Goal: Task Accomplishment & Management: Use online tool/utility

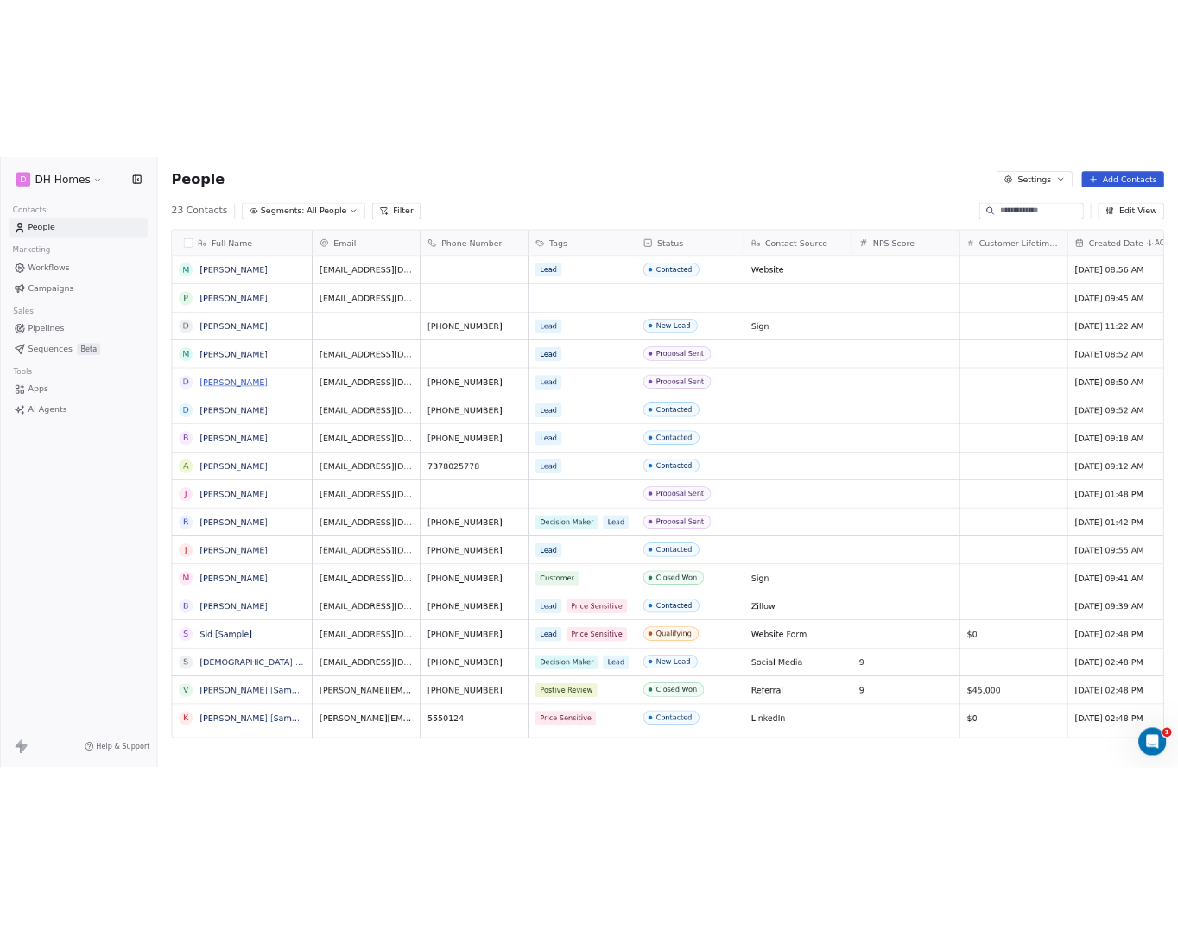
scroll to position [801, 931]
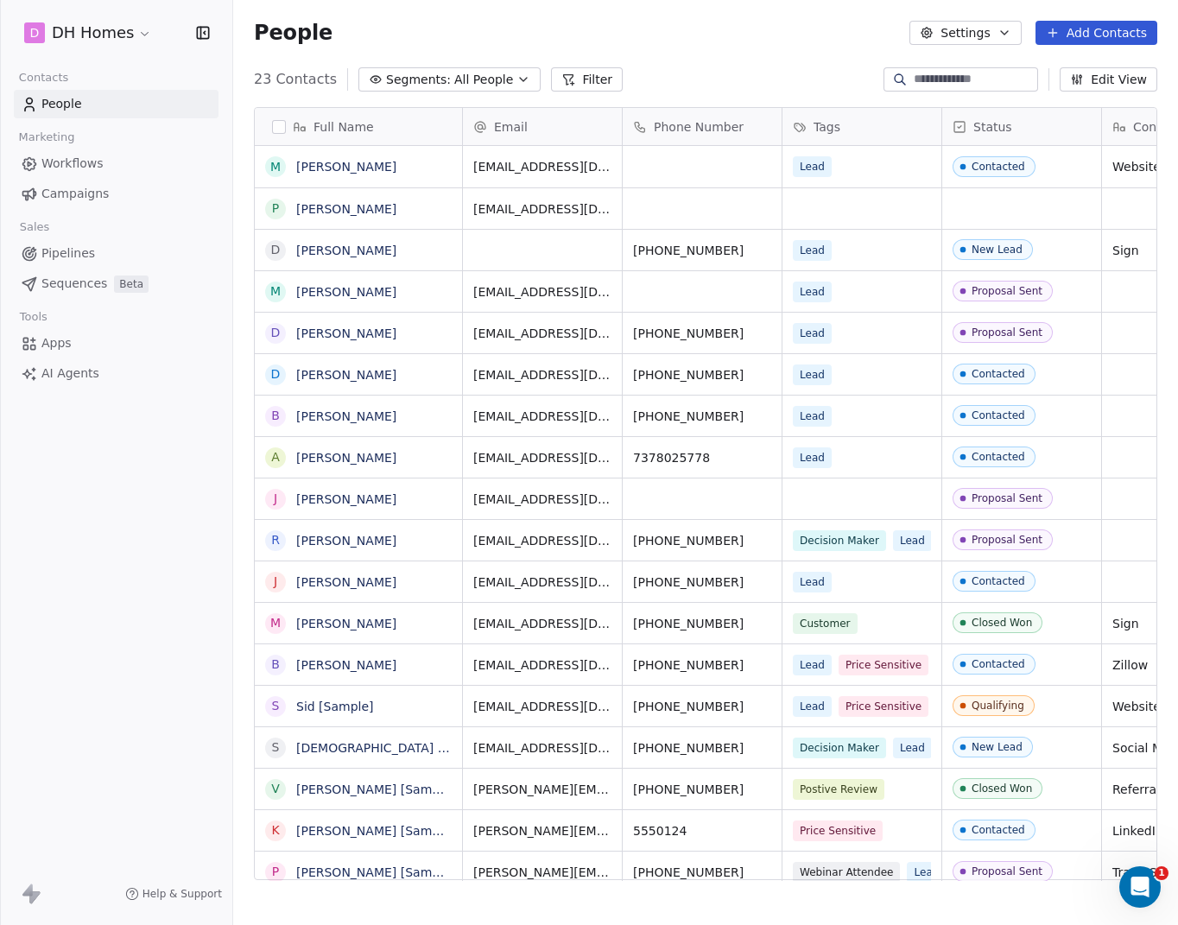
click at [903, 41] on div "People Settings Add Contacts" at bounding box center [705, 33] width 903 height 24
click at [991, 34] on button "Settings" at bounding box center [964, 33] width 111 height 24
click at [143, 34] on html "D DH Homes Contacts People Marketing Workflows Campaigns Sales Pipelines Sequen…" at bounding box center [589, 462] width 1178 height 925
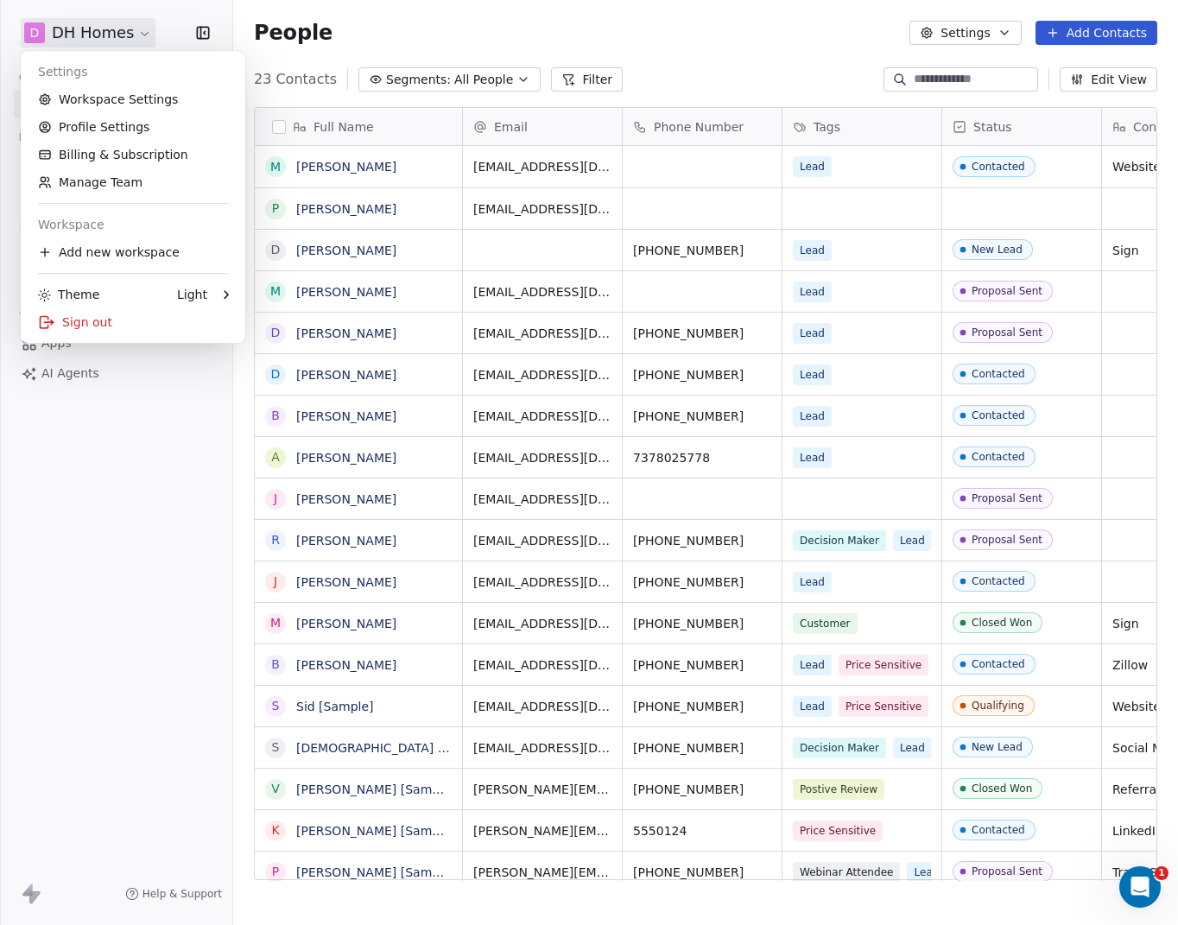
click at [143, 34] on html "D DH Homes Contacts People Marketing Workflows Campaigns Sales Pipelines Sequen…" at bounding box center [589, 462] width 1178 height 925
click at [140, 98] on link "Workspace Settings" at bounding box center [133, 100] width 211 height 28
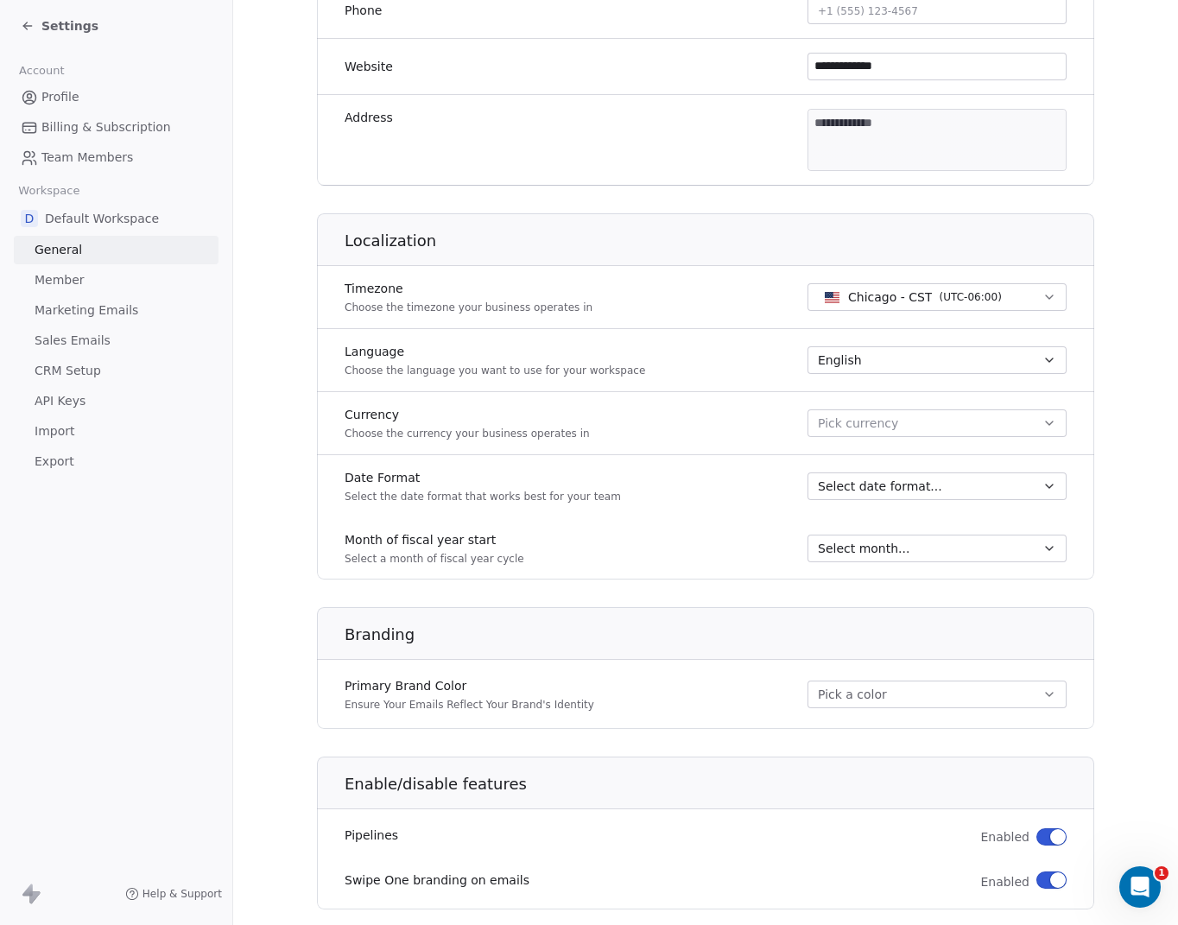
scroll to position [257, 0]
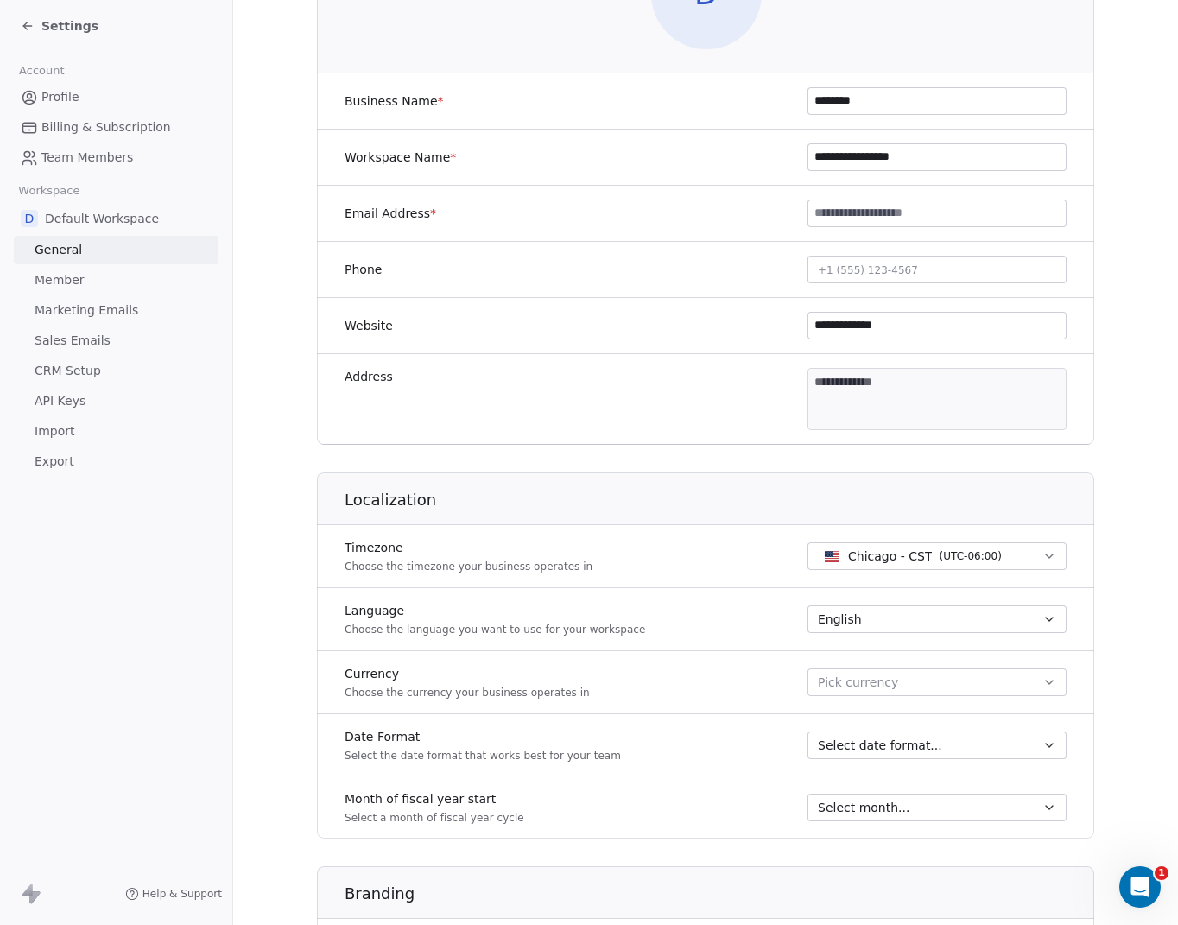
click at [66, 393] on span "API Keys" at bounding box center [60, 401] width 51 height 18
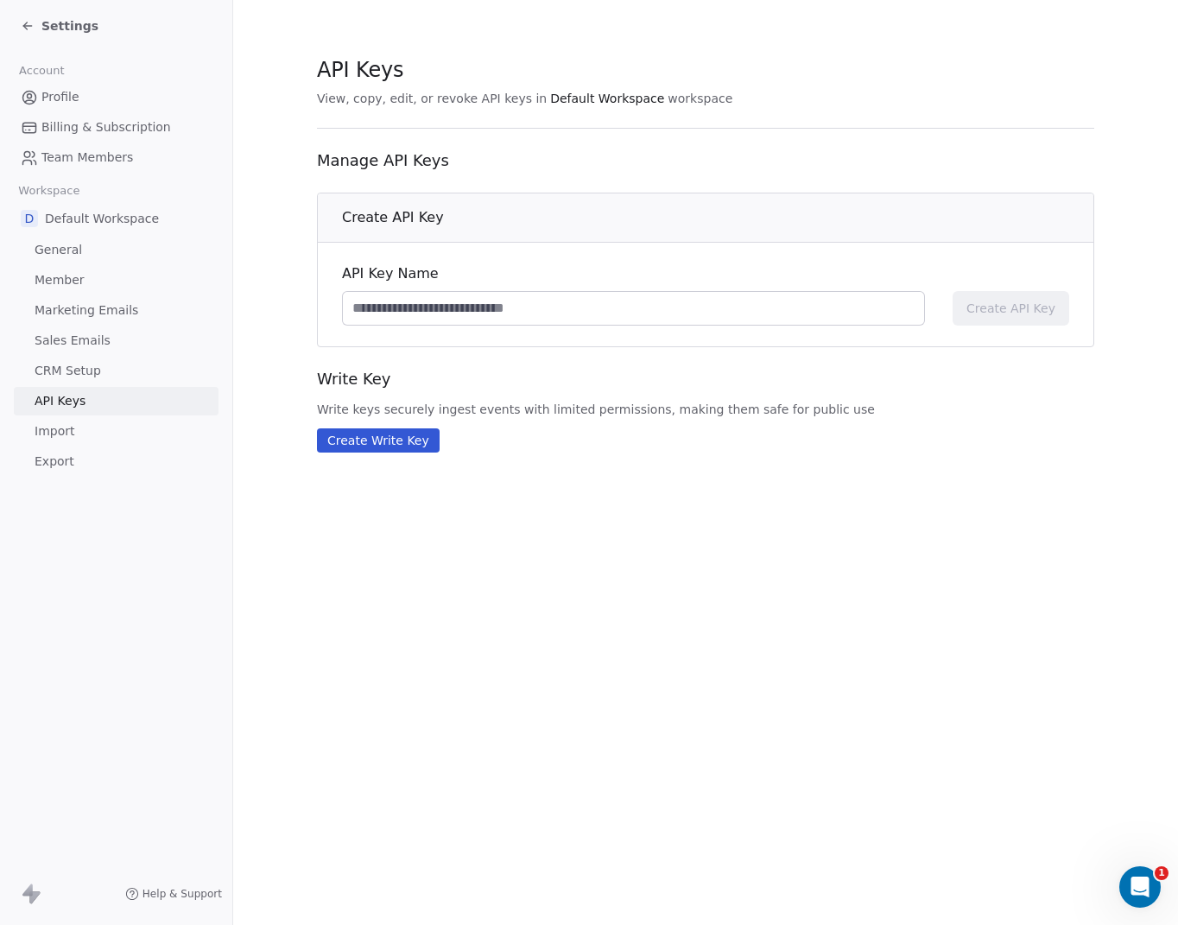
click at [365, 439] on button "Create Write Key" at bounding box center [378, 440] width 123 height 24
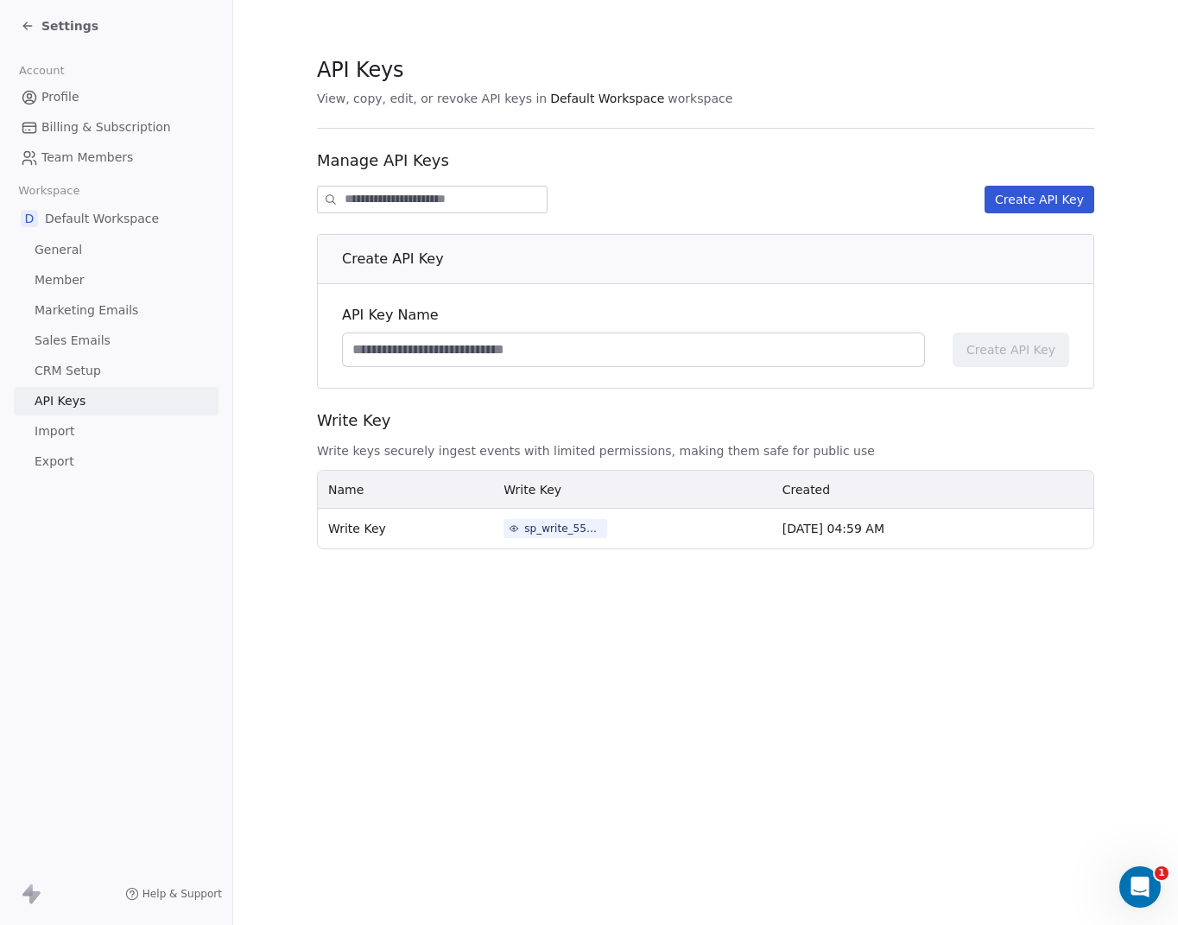
click at [542, 525] on div "sp_write_55b188af14b34d4982778dcfc964448e" at bounding box center [563, 529] width 78 height 16
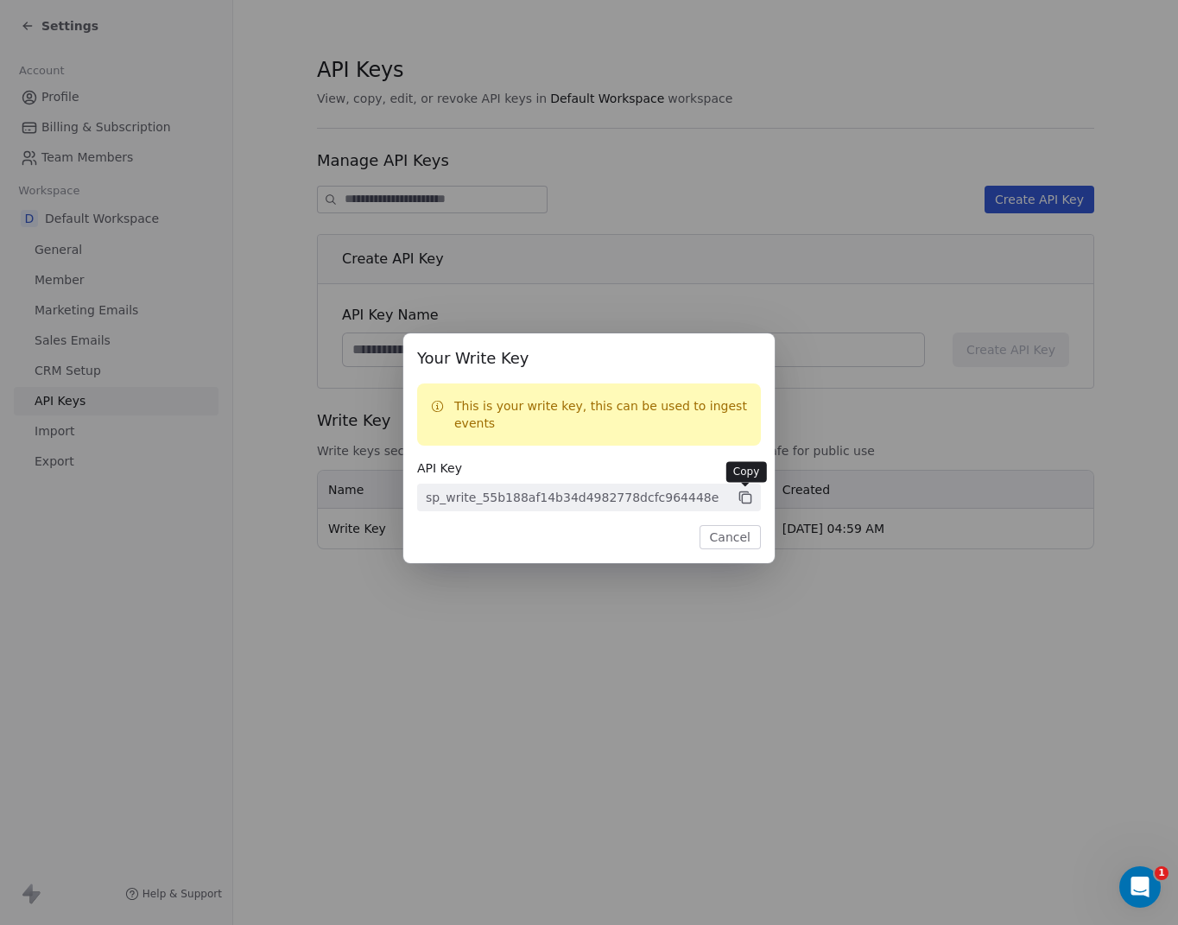
click at [739, 498] on icon at bounding box center [743, 496] width 9 height 9
click at [746, 493] on icon at bounding box center [746, 499] width 16 height 16
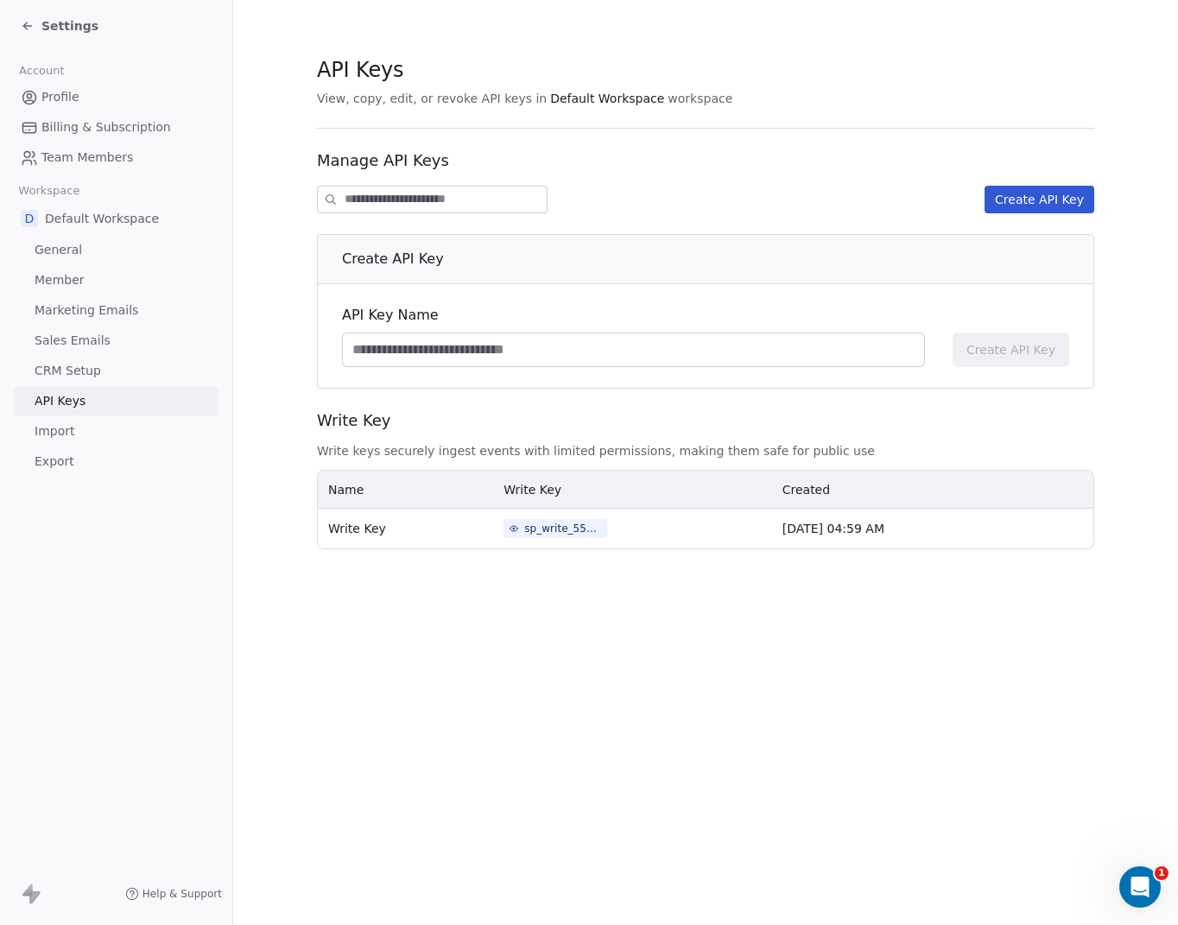
click at [50, 11] on div "Settings" at bounding box center [116, 26] width 232 height 52
click at [30, 23] on icon at bounding box center [28, 26] width 14 height 14
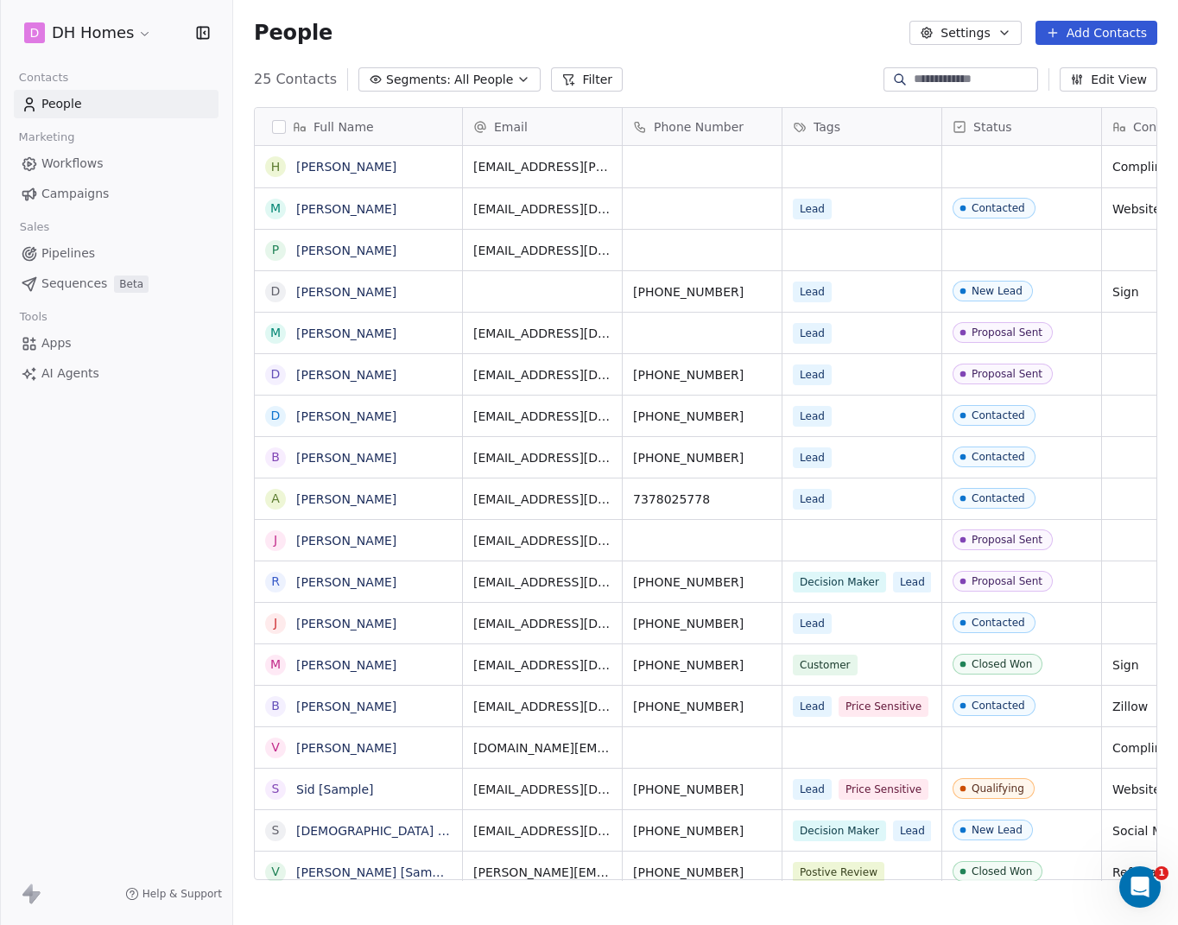
click at [52, 163] on span "Workflows" at bounding box center [72, 164] width 62 height 18
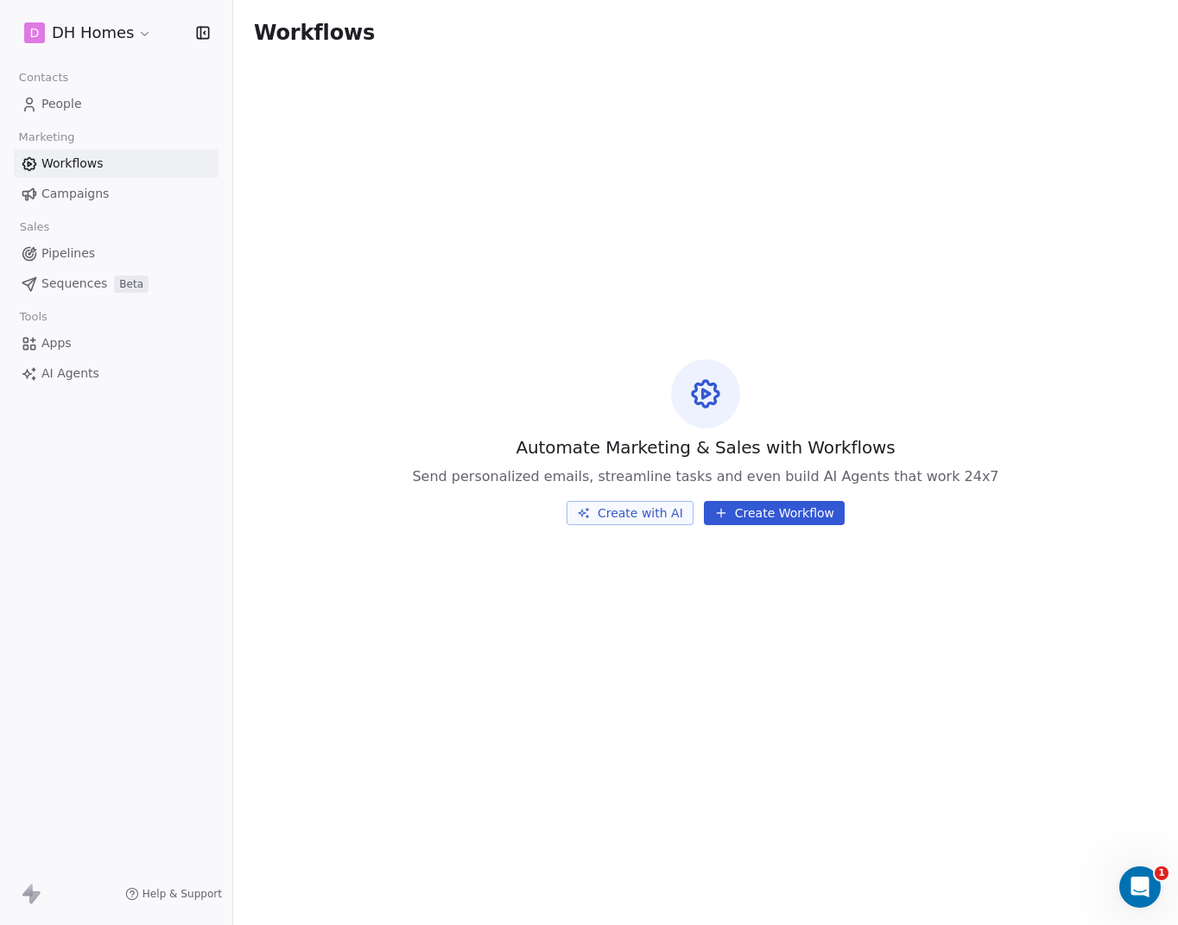
click at [628, 516] on button "Create with AI" at bounding box center [630, 513] width 127 height 24
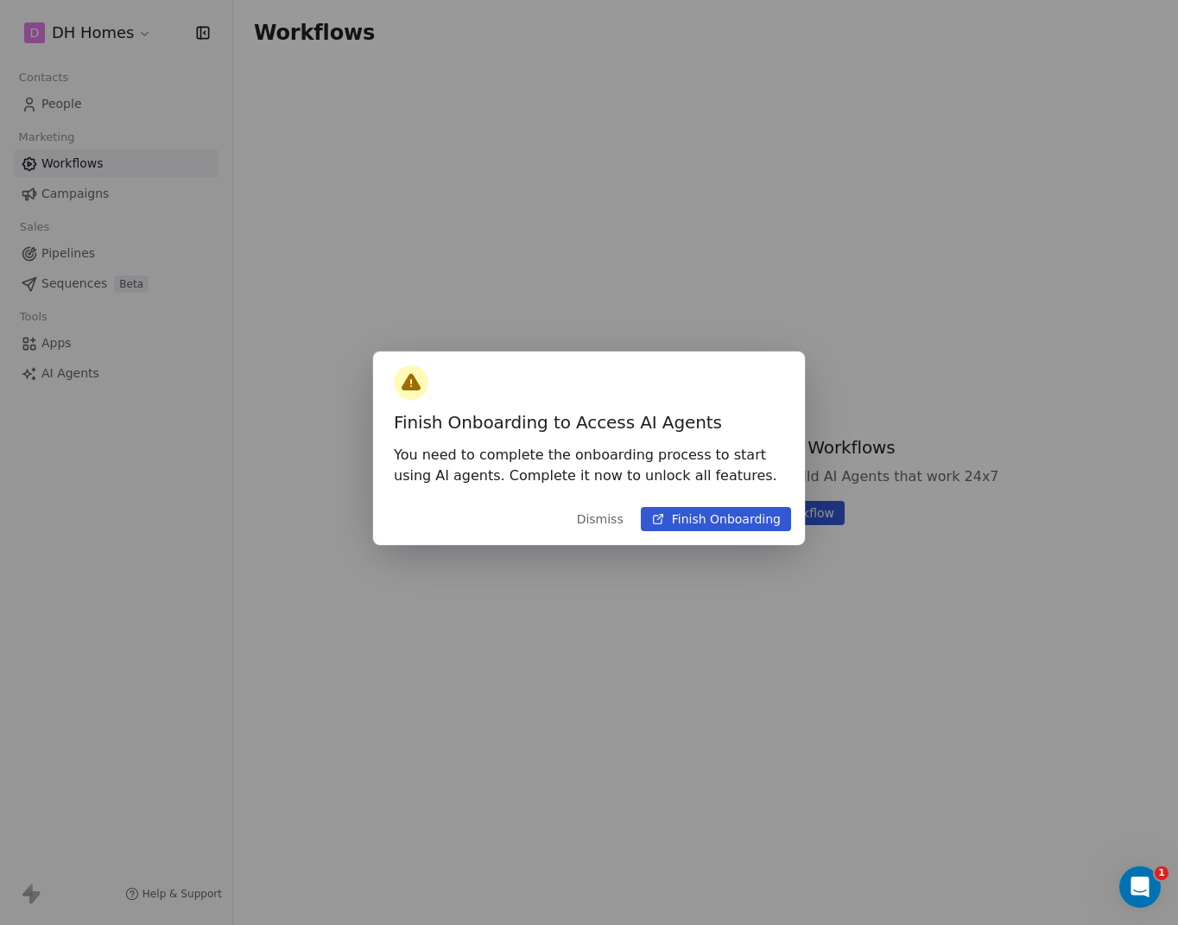
click at [732, 521] on button "Finish Onboarding" at bounding box center [716, 519] width 150 height 24
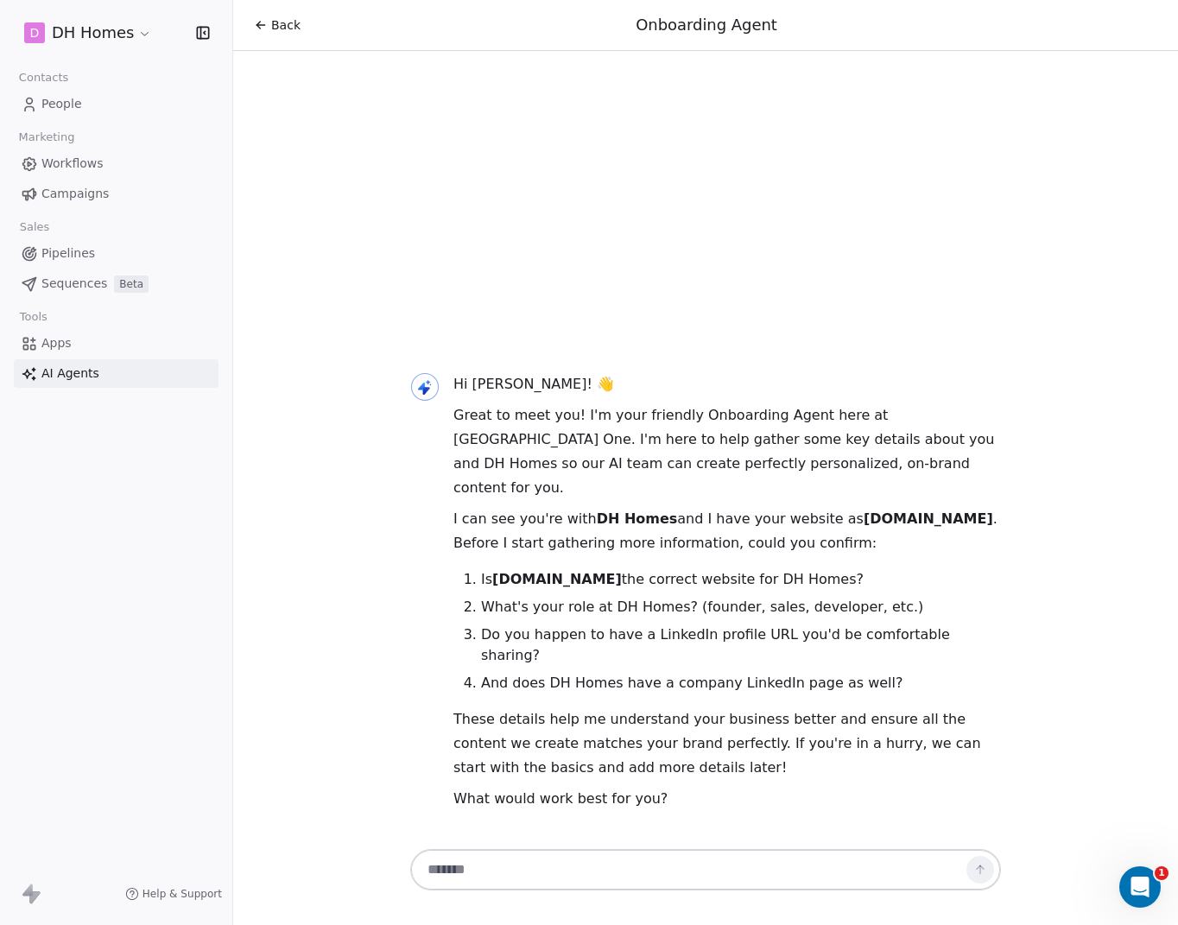
click at [774, 852] on div at bounding box center [705, 869] width 591 height 41
click at [754, 852] on textarea at bounding box center [688, 869] width 541 height 33
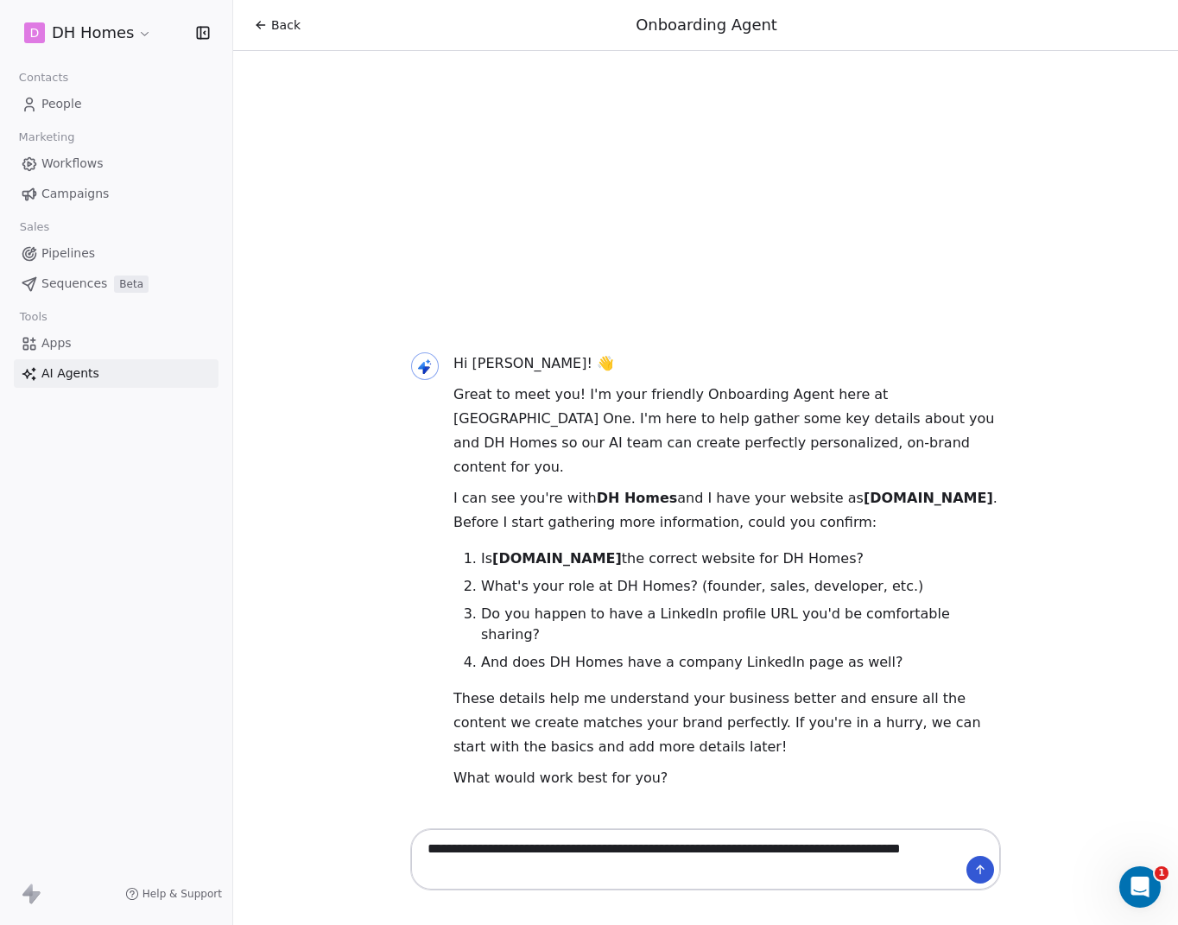
type textarea "**********"
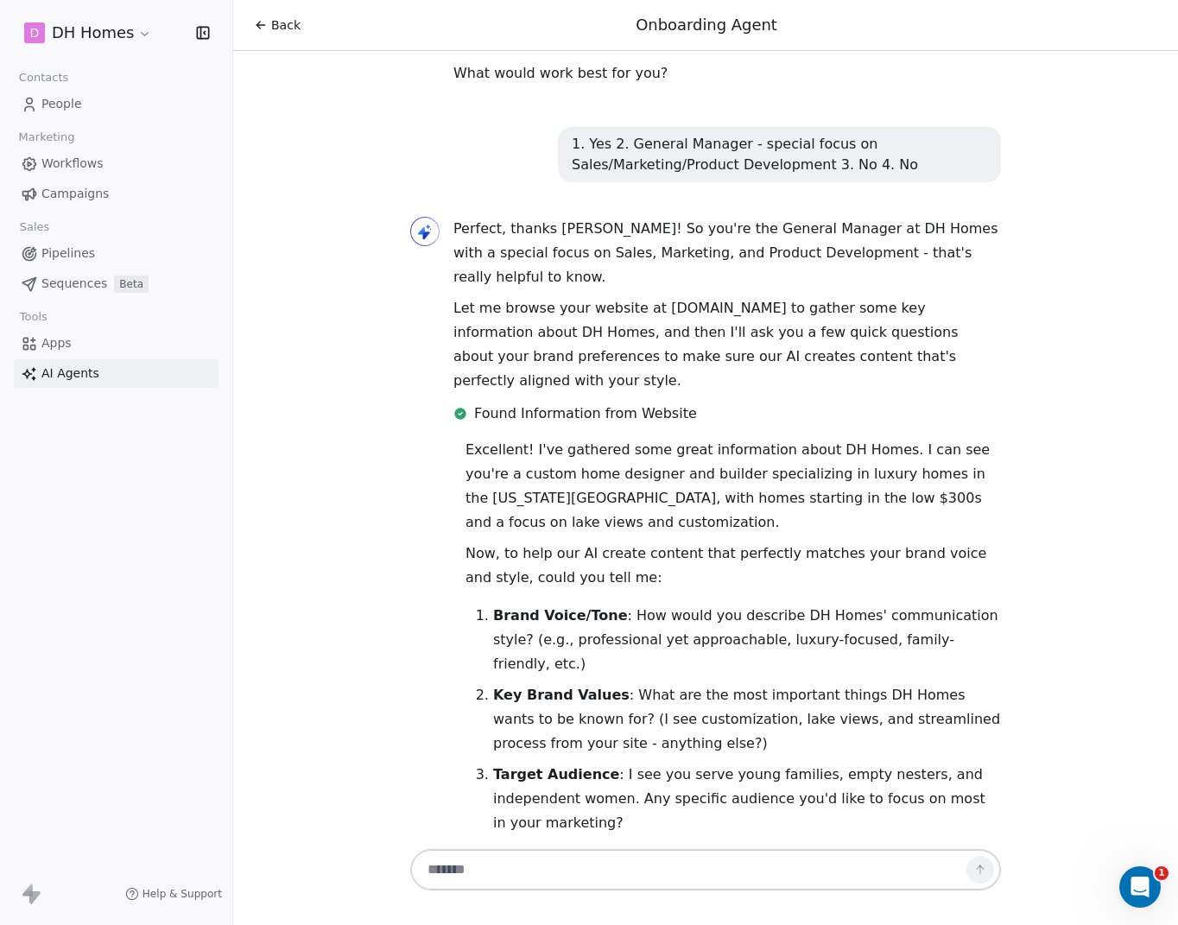
scroll to position [463, 0]
